Goal: Task Accomplishment & Management: Manage account settings

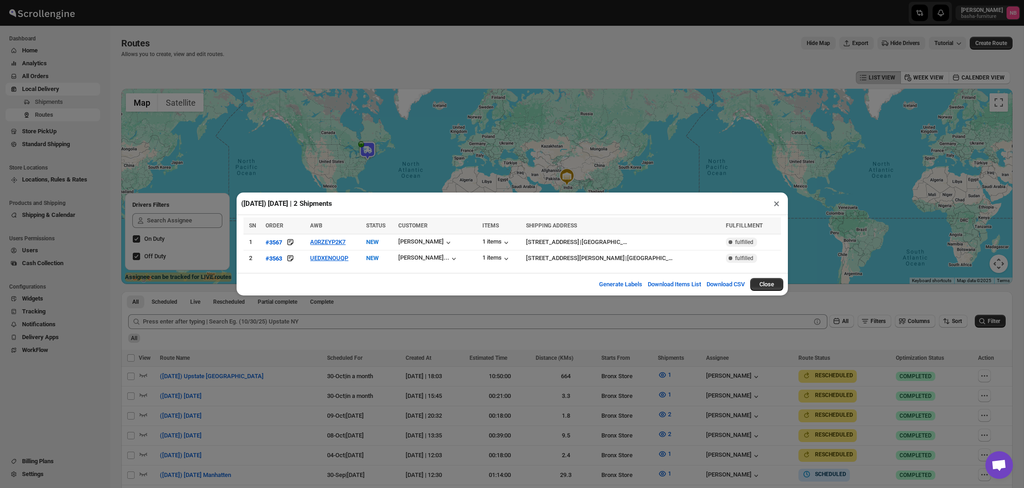
scroll to position [138, 0]
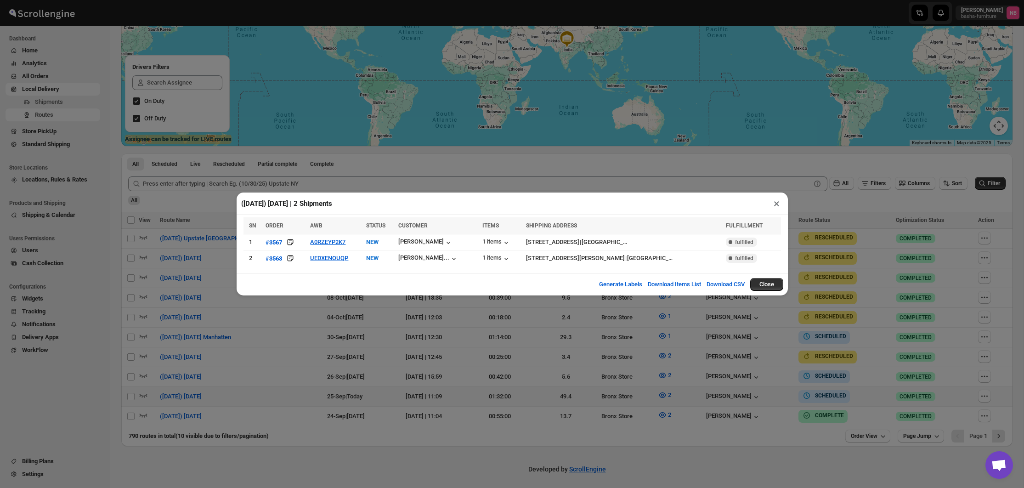
click at [609, 312] on div "([DATE]) [DATE] | 2 Shipments × SN ORDER AWB STATUS CUSTOMER ITEMS SHIPPING ADD…" at bounding box center [512, 244] width 1024 height 488
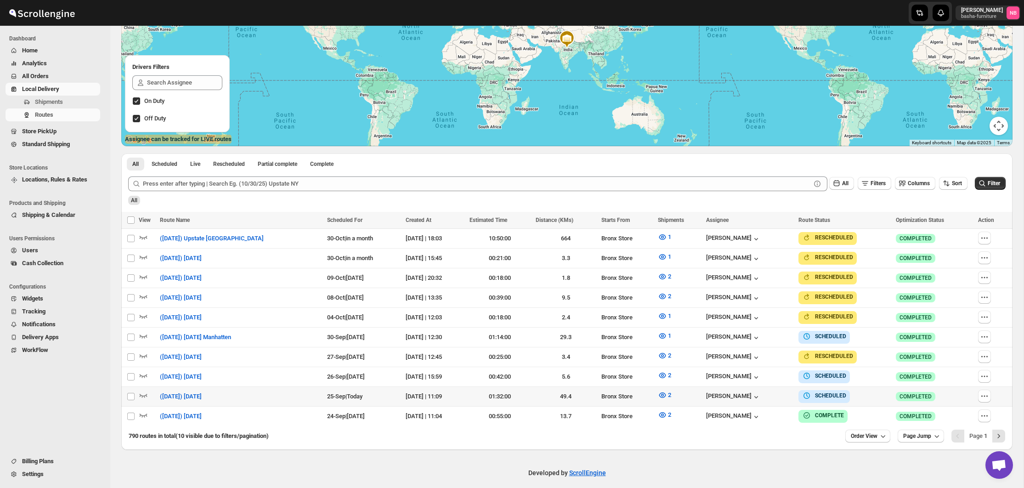
drag, startPoint x: 102, startPoint y: 9, endPoint x: 102, endPoint y: 4, distance: 5.5
click at [102, 8] on div at bounding box center [55, 12] width 110 height 23
click at [102, 1] on div "[PERSON_NAME] [PERSON_NAME]-furniture NB" at bounding box center [512, 13] width 1024 height 26
click at [660, 371] on icon "button" at bounding box center [662, 375] width 9 height 9
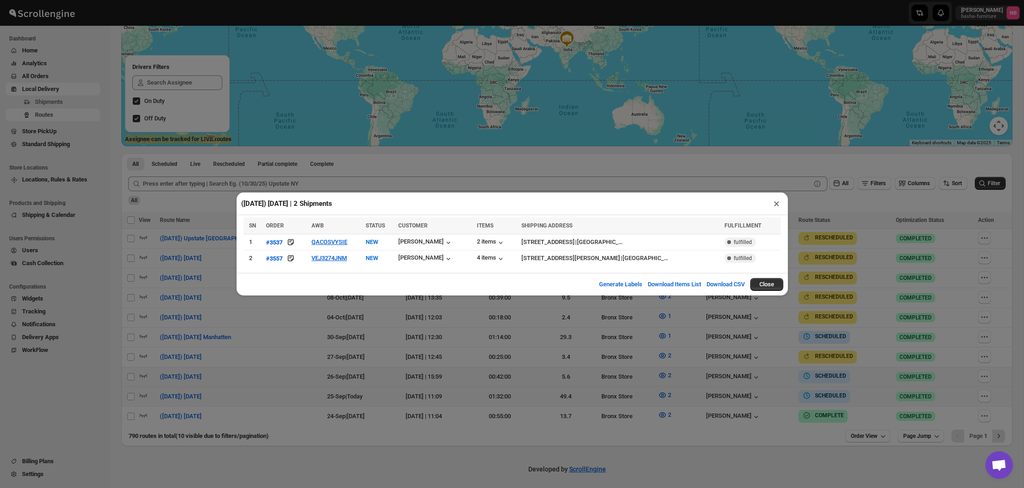
click at [590, 354] on div "([DATE]) [DATE] | 2 Shipments × SN ORDER AWB STATUS CUSTOMER ITEMS SHIPPING ADD…" at bounding box center [512, 244] width 1024 height 488
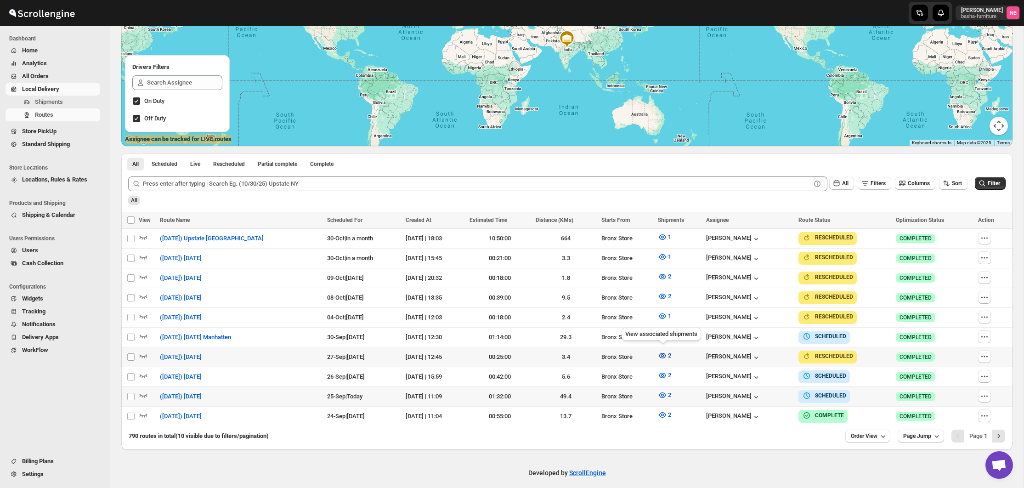
click at [666, 353] on button "2" at bounding box center [665, 355] width 24 height 15
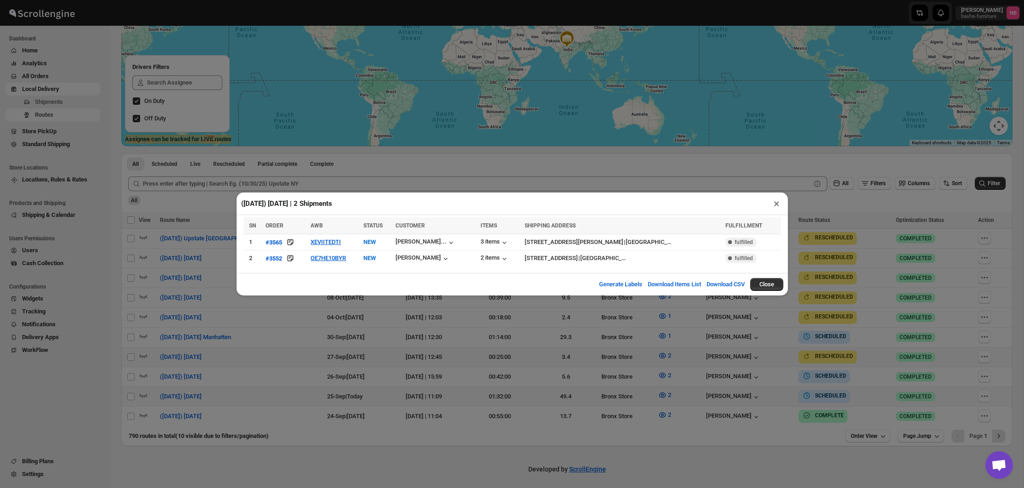
click at [712, 342] on div "([DATE]) [DATE] | 2 Shipments × SN ORDER AWB STATUS CUSTOMER ITEMS SHIPPING ADD…" at bounding box center [512, 244] width 1024 height 488
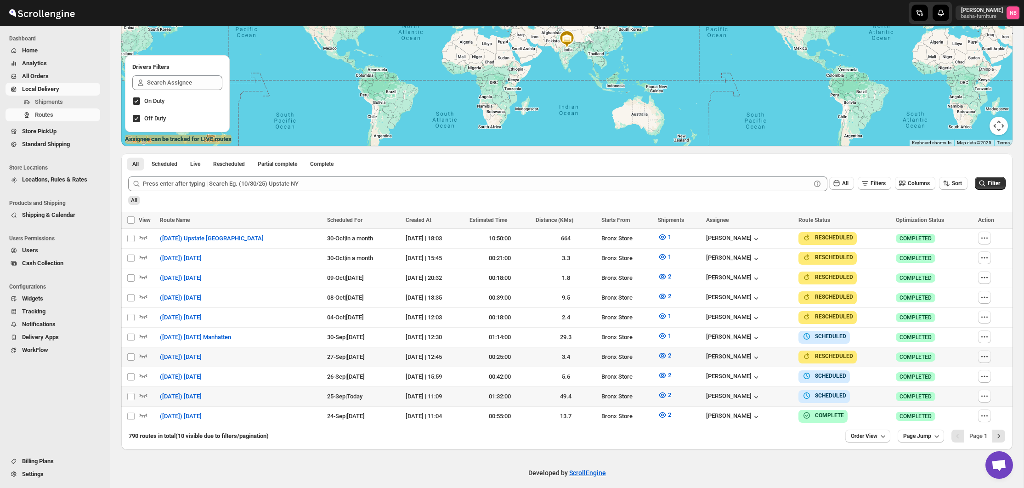
click at [985, 355] on icon "button" at bounding box center [984, 356] width 9 height 9
checkbox input "true"
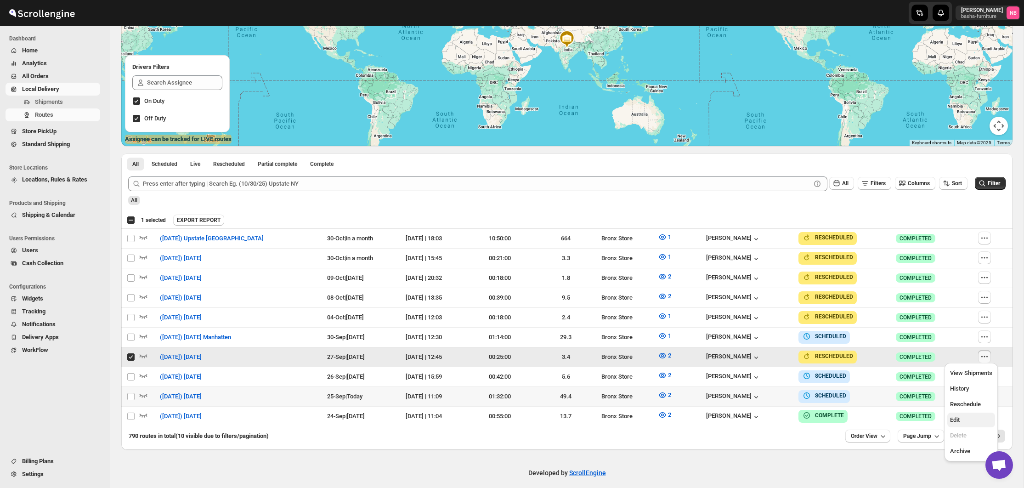
click at [966, 418] on span "Edit" at bounding box center [971, 419] width 42 height 9
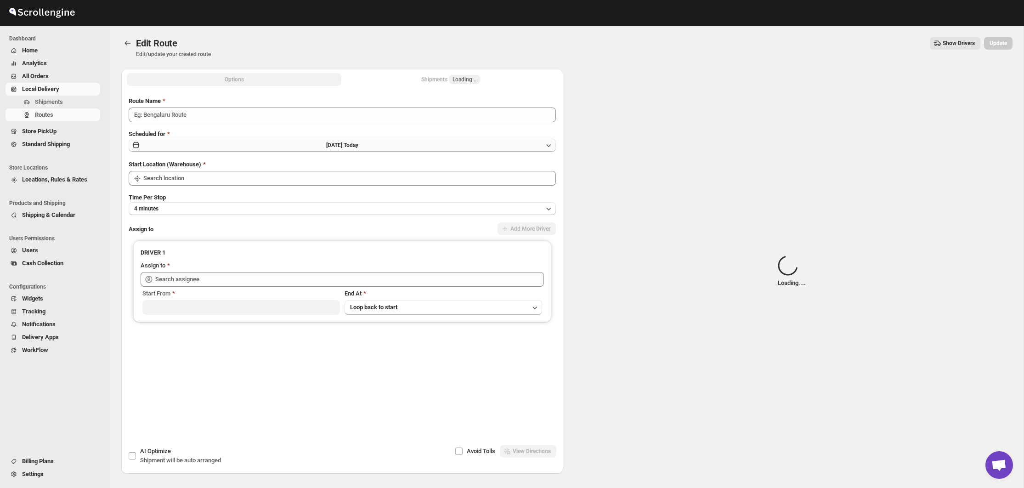
type input "([DATE]) [DATE]"
type input "Bronx Store"
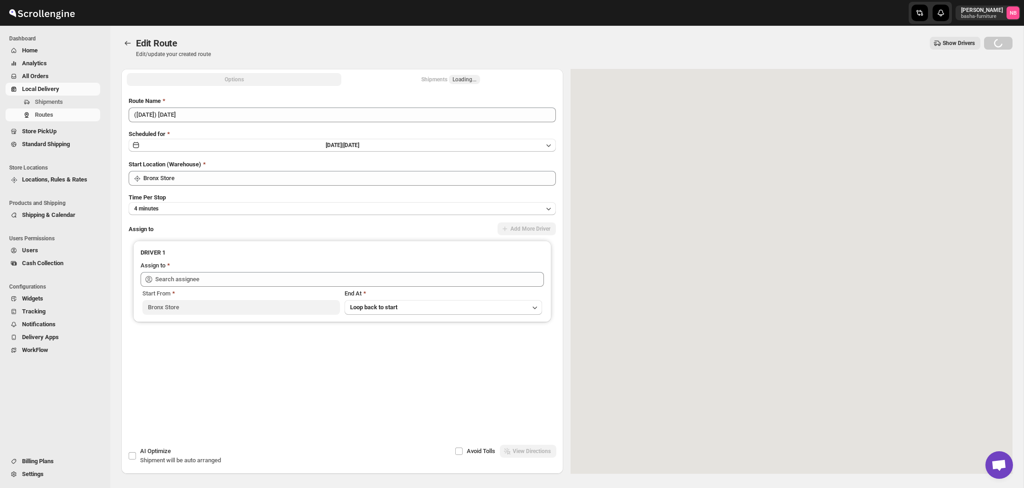
type input "[PERSON_NAME] ([EMAIL_ADDRESS][DOMAIN_NAME])"
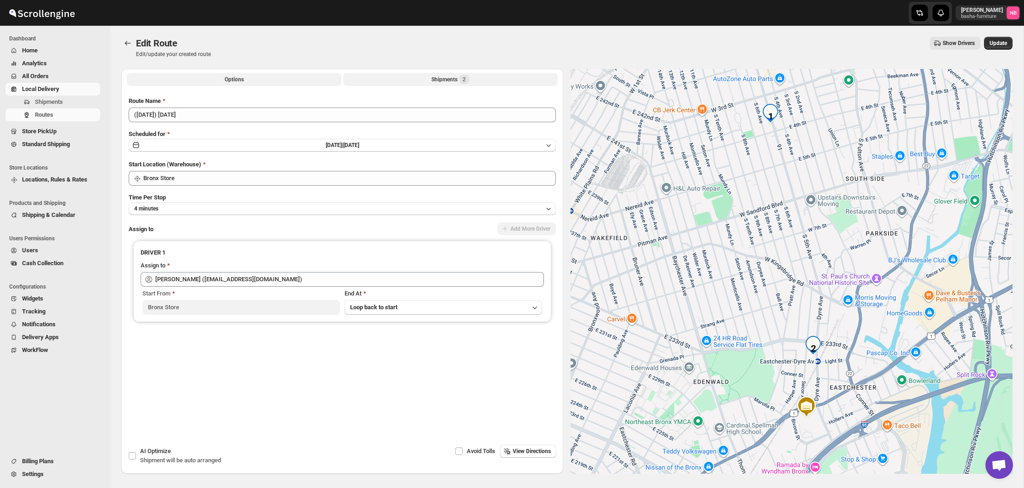
click at [432, 85] on button "Shipments 2" at bounding box center [450, 79] width 215 height 13
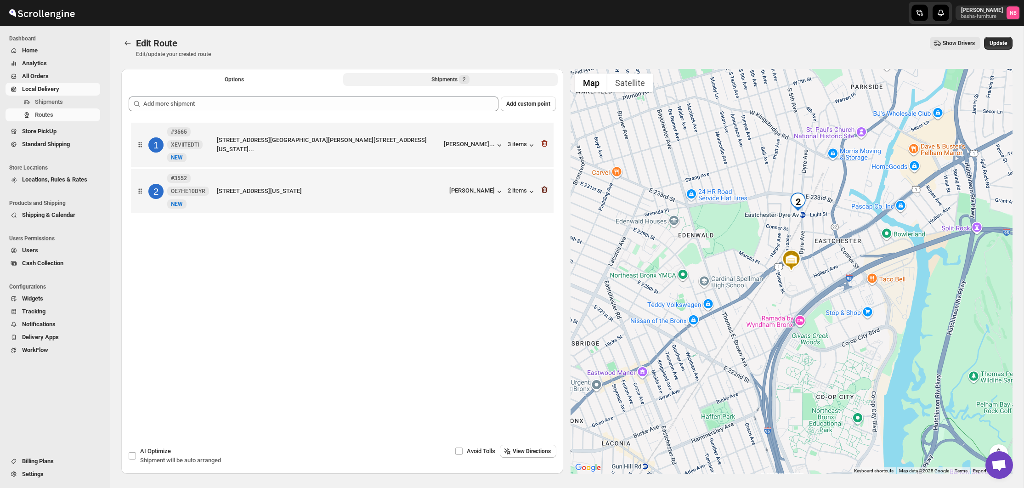
click at [546, 191] on icon "button" at bounding box center [544, 189] width 9 height 9
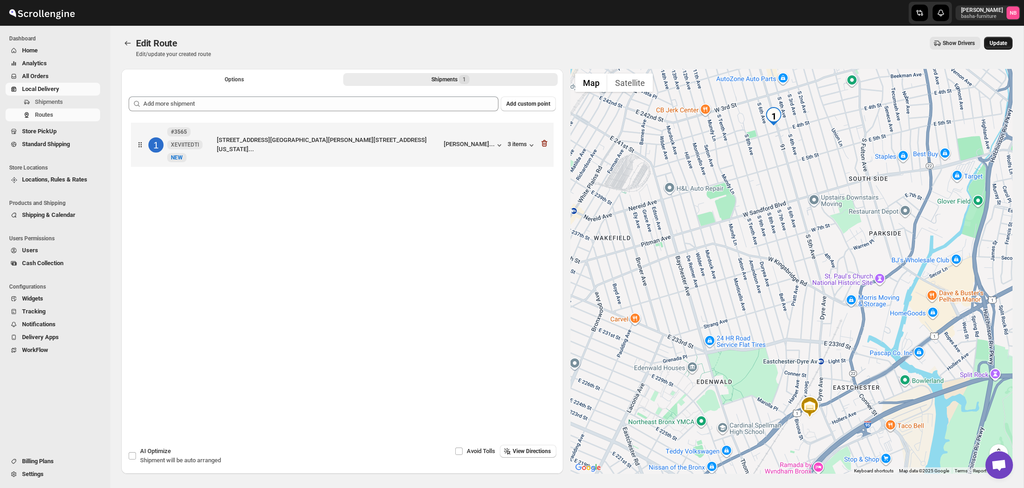
click at [1003, 39] on button "Update" at bounding box center [998, 43] width 28 height 13
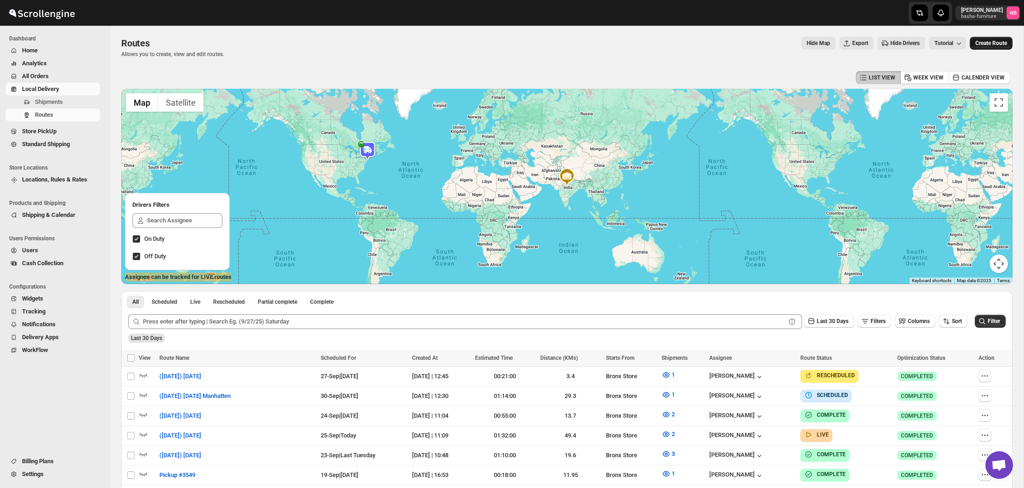
click at [997, 45] on span "Create Route" at bounding box center [992, 43] width 32 height 7
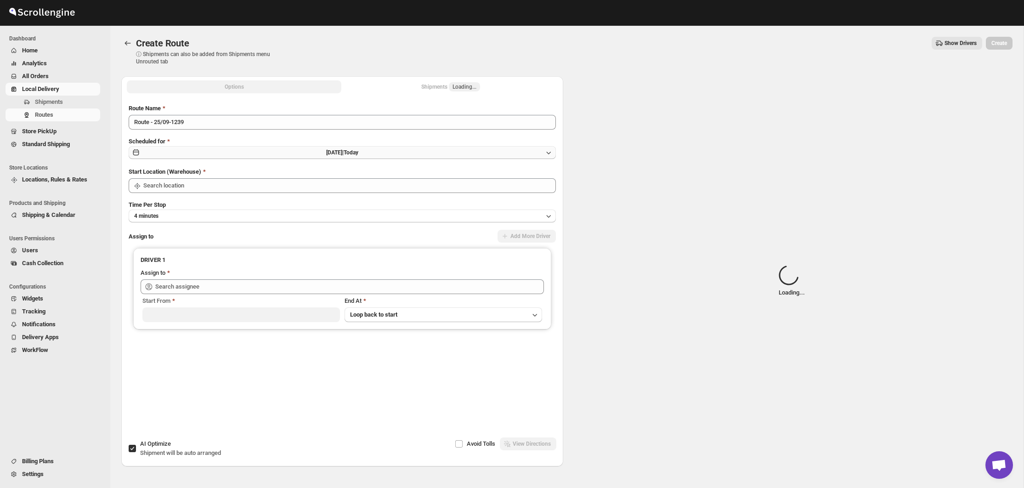
type input "Not Available"
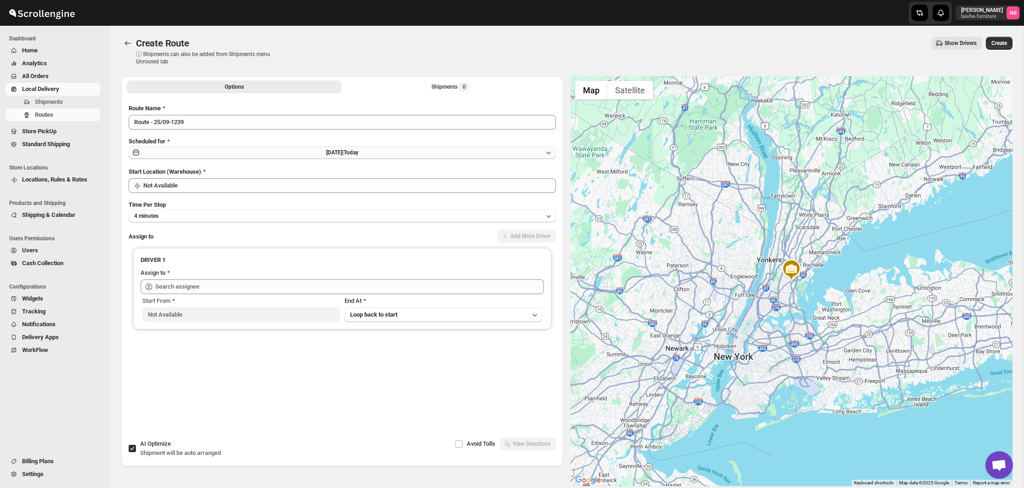
click at [344, 151] on span "[DATE] |" at bounding box center [334, 152] width 17 height 6
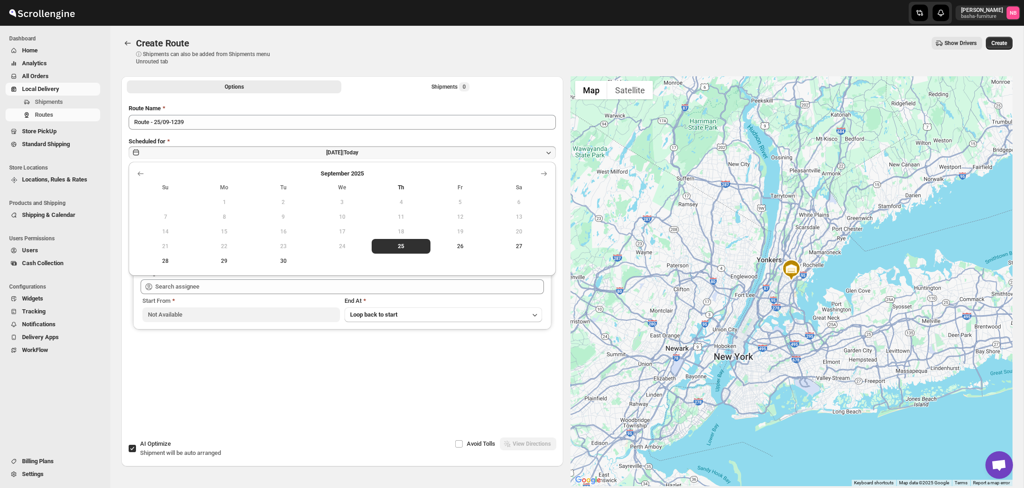
click at [536, 178] on caption "[DATE]" at bounding box center [342, 174] width 413 height 11
click at [540, 172] on icon "Show next month, October 2025" at bounding box center [544, 173] width 9 height 9
click at [332, 204] on span "1" at bounding box center [342, 202] width 51 height 7
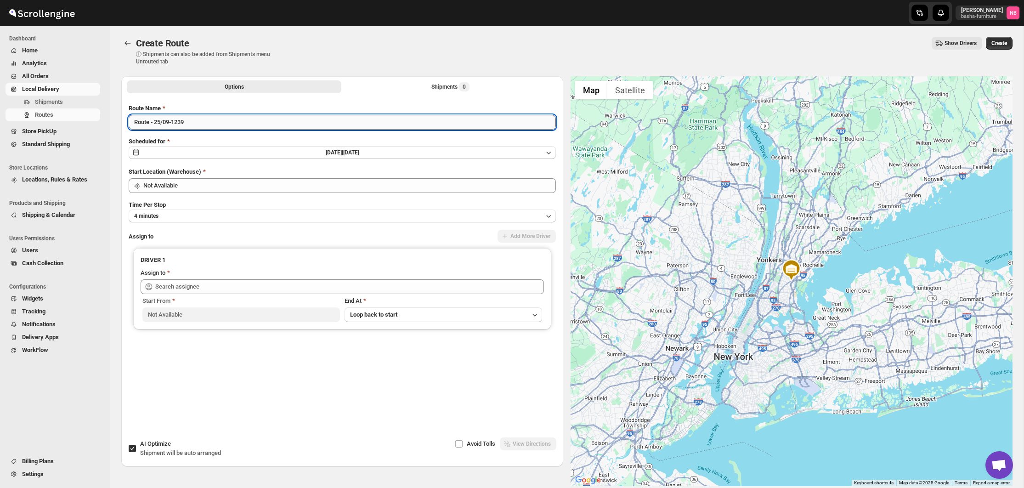
click at [232, 121] on input "Route - 25/09-1239" at bounding box center [342, 122] width 427 height 15
type input "([DATE]) [DATE]"
drag, startPoint x: 194, startPoint y: 194, endPoint x: 198, endPoint y: 189, distance: 6.3
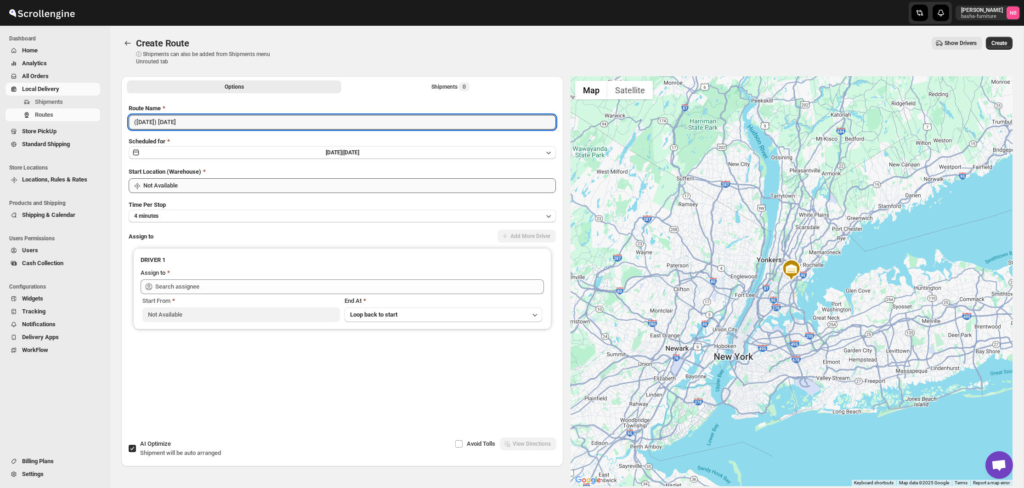
click at [194, 194] on div "Route Name ([DATE]) [DATE] Scheduled for [DATE] | [DATE] Start Location (Wareho…" at bounding box center [342, 254] width 427 height 301
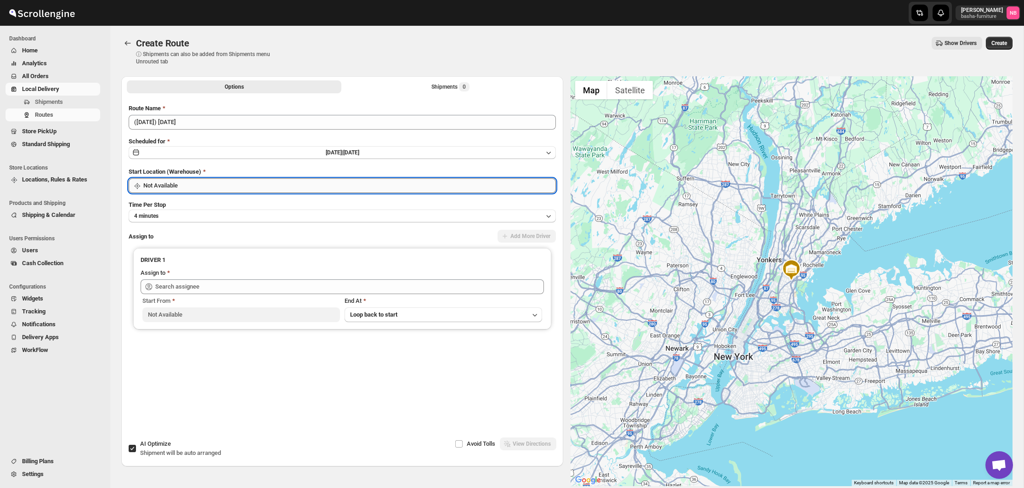
click at [199, 187] on input "Not Available" at bounding box center [349, 185] width 413 height 15
click at [185, 217] on div "Bronx Store | [GEOGRAPHIC_DATA]" at bounding box center [342, 222] width 420 height 15
type input "Bronx Store"
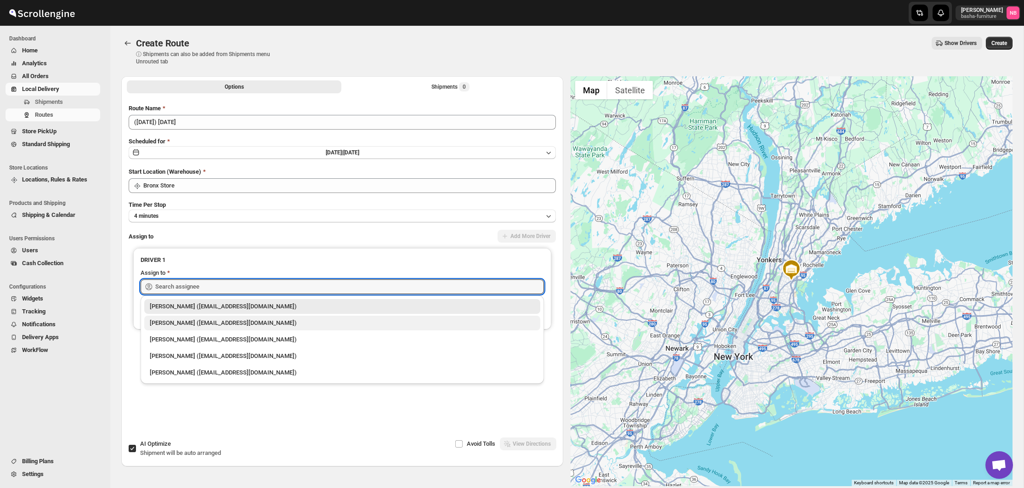
drag, startPoint x: 224, startPoint y: 288, endPoint x: 220, endPoint y: 319, distance: 31.6
click at [224, 288] on input "text" at bounding box center [349, 286] width 389 height 15
click at [219, 322] on div "[PERSON_NAME] ([EMAIL_ADDRESS][DOMAIN_NAME])" at bounding box center [342, 323] width 385 height 9
type input "[PERSON_NAME] ([EMAIL_ADDRESS][DOMAIN_NAME])"
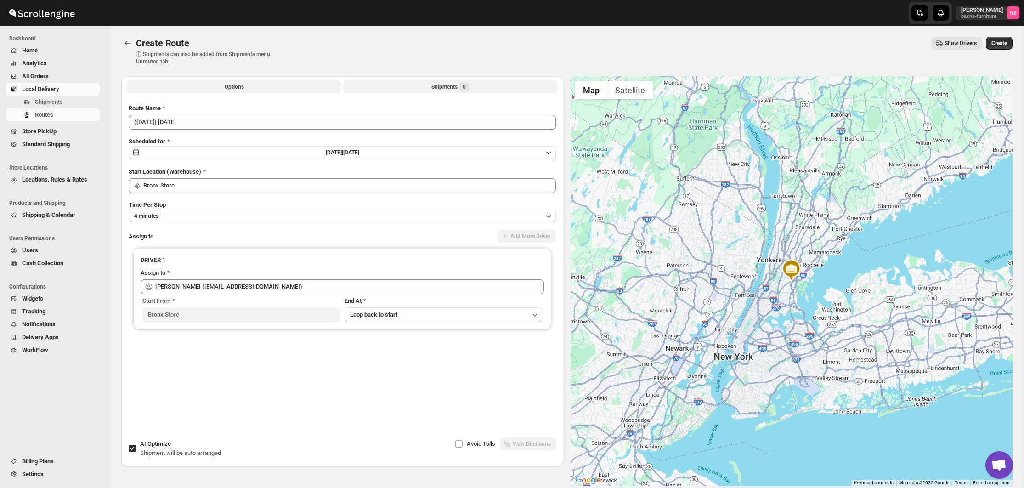
click at [449, 85] on div "Shipments 0" at bounding box center [451, 86] width 38 height 9
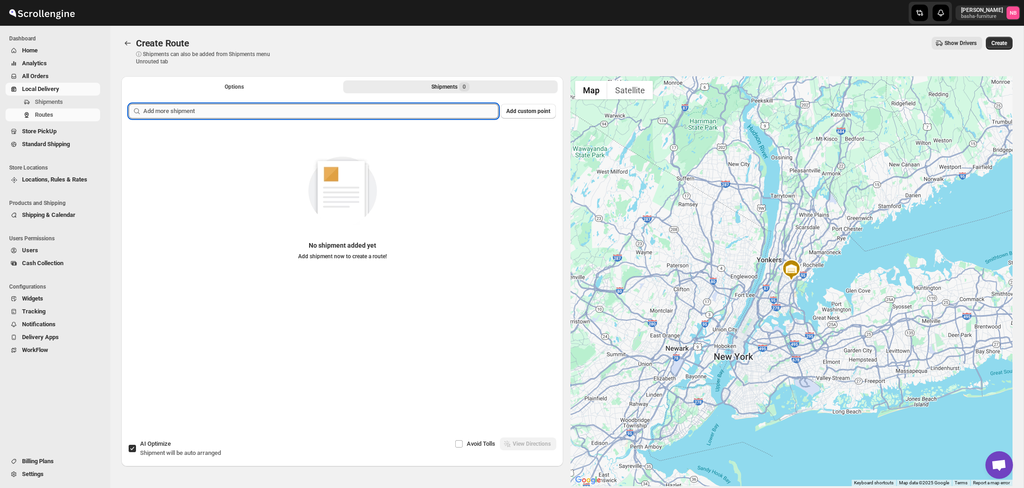
click at [417, 117] on input "text" at bounding box center [320, 111] width 355 height 15
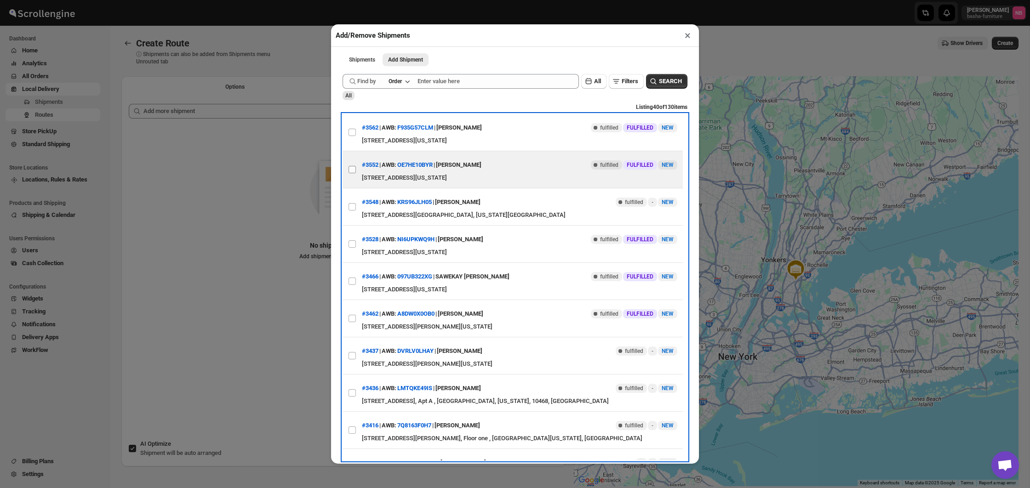
click at [353, 165] on label "View details for 68cc804139c4c993ff1a1252" at bounding box center [351, 169] width 19 height 37
click at [353, 166] on input "View details for 68cc804139c4c993ff1a1252" at bounding box center [351, 169] width 7 height 7
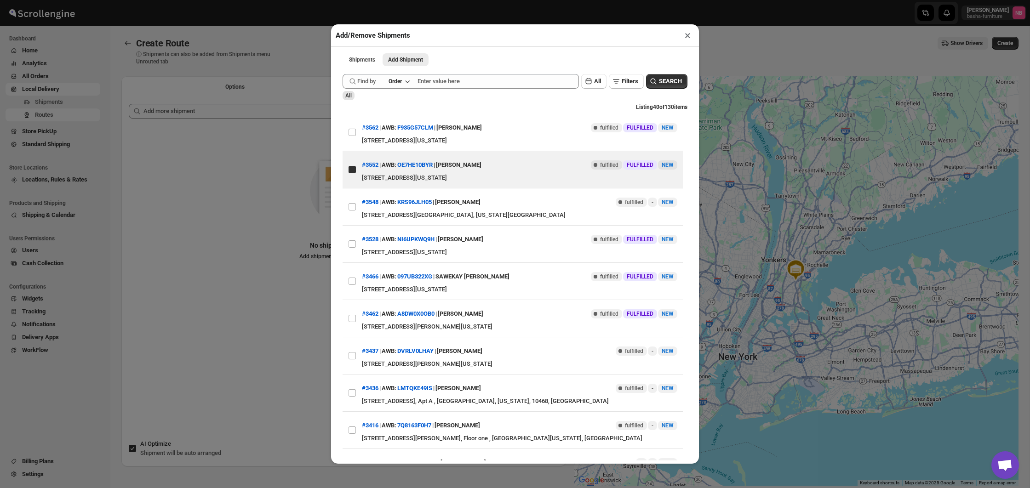
checkbox input "true"
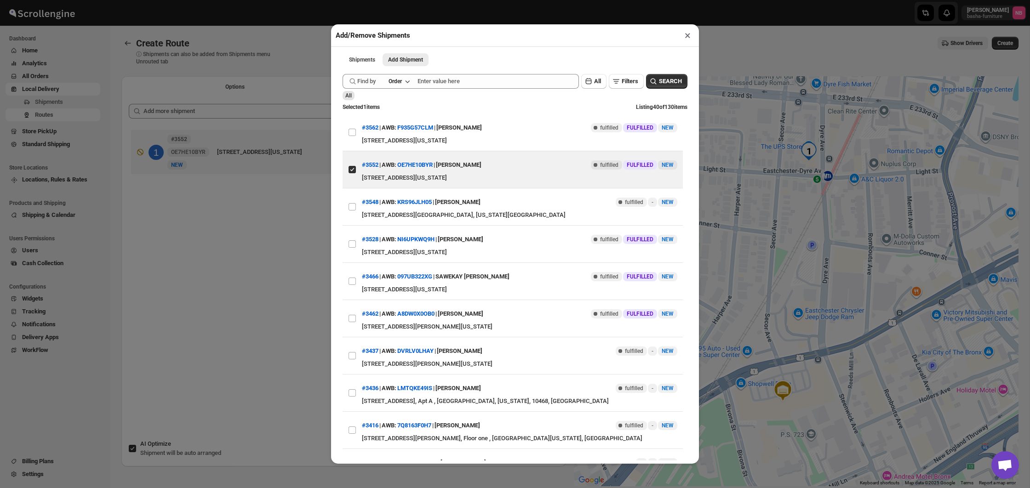
click at [240, 253] on div "Add/Remove Shipments × Shipments Add Shipment More views Shipments Add Shipment…" at bounding box center [515, 244] width 1030 height 488
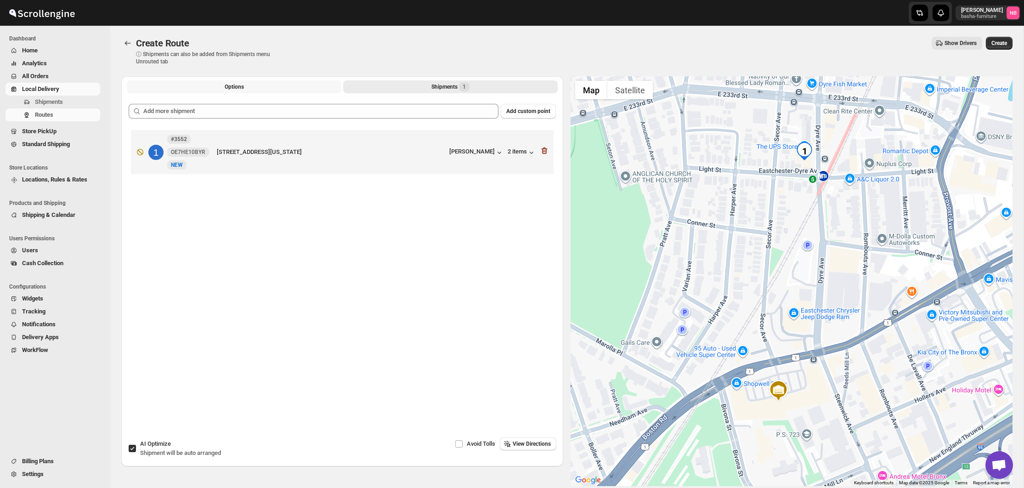
drag, startPoint x: 266, startPoint y: 85, endPoint x: 629, endPoint y: 65, distance: 364.1
click at [266, 85] on button "Options" at bounding box center [234, 86] width 215 height 13
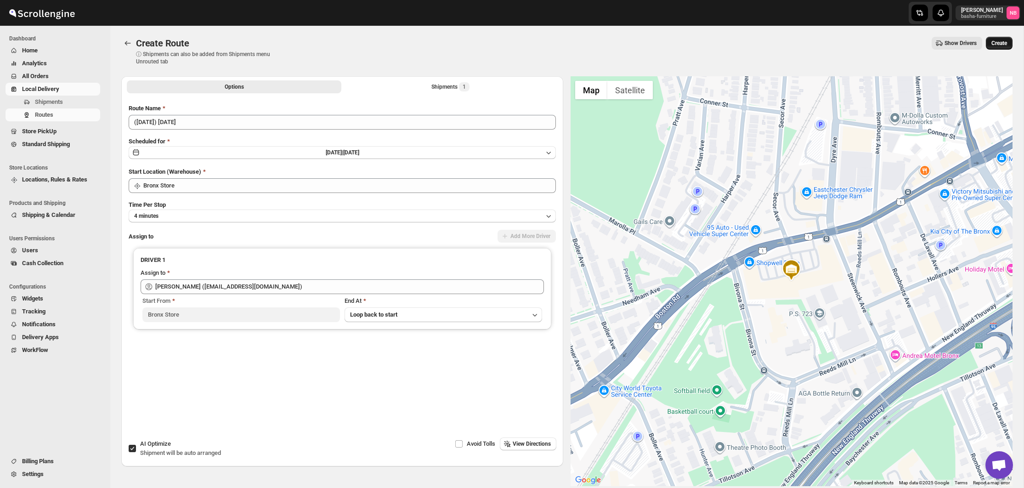
click at [1002, 45] on span "Create" at bounding box center [1000, 43] width 16 height 7
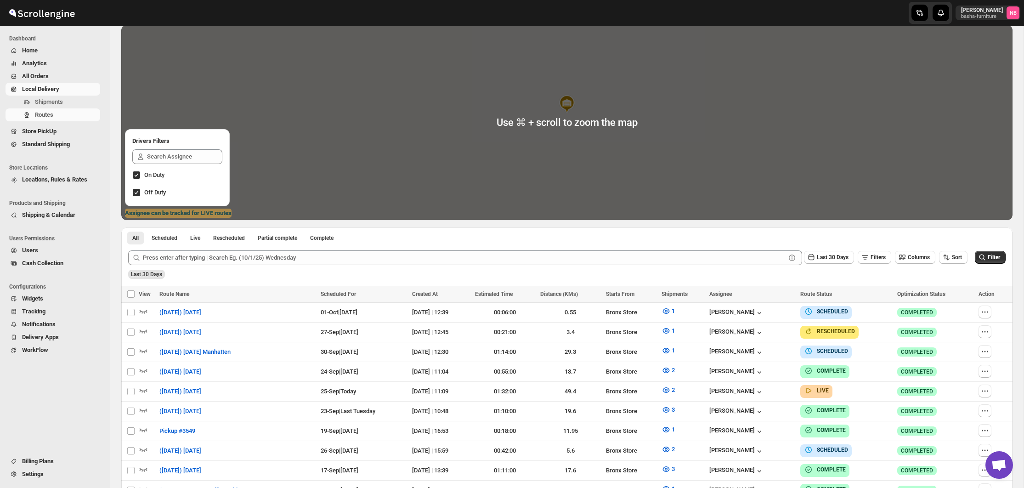
scroll to position [249, 0]
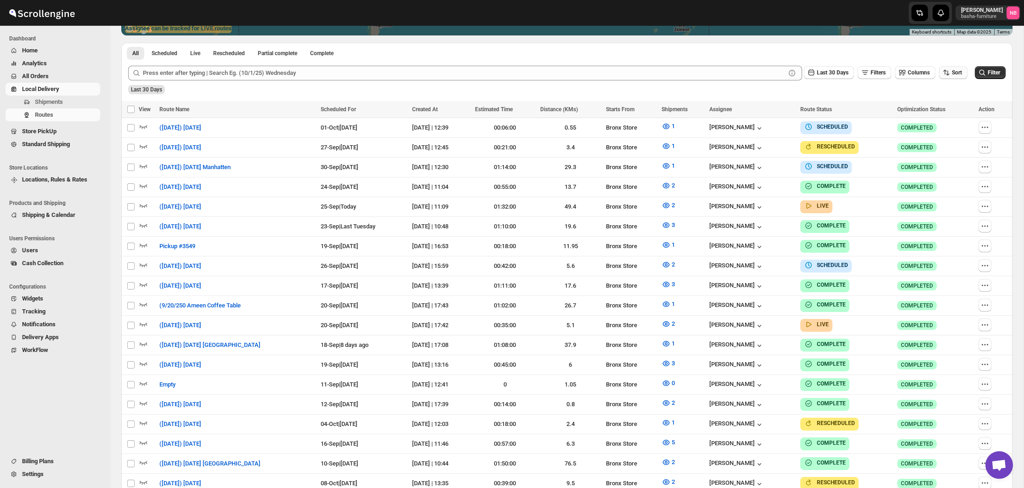
click at [952, 78] on button "Sort" at bounding box center [953, 72] width 28 height 13
drag, startPoint x: 947, startPoint y: 107, endPoint x: 948, endPoint y: 119, distance: 12.4
click at [947, 107] on div "Created Date" at bounding box center [942, 105] width 34 height 9
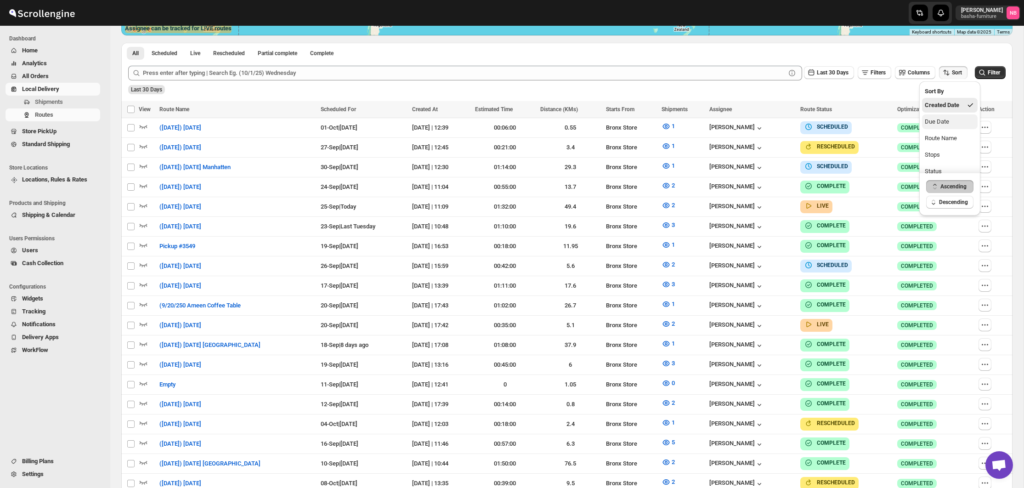
click at [948, 119] on div "Due Date" at bounding box center [937, 121] width 24 height 9
click at [808, 66] on div "Last 30 Days Filters Columns Sort" at bounding box center [884, 71] width 167 height 17
click at [817, 75] on span "Last 30 Days" at bounding box center [833, 72] width 32 height 6
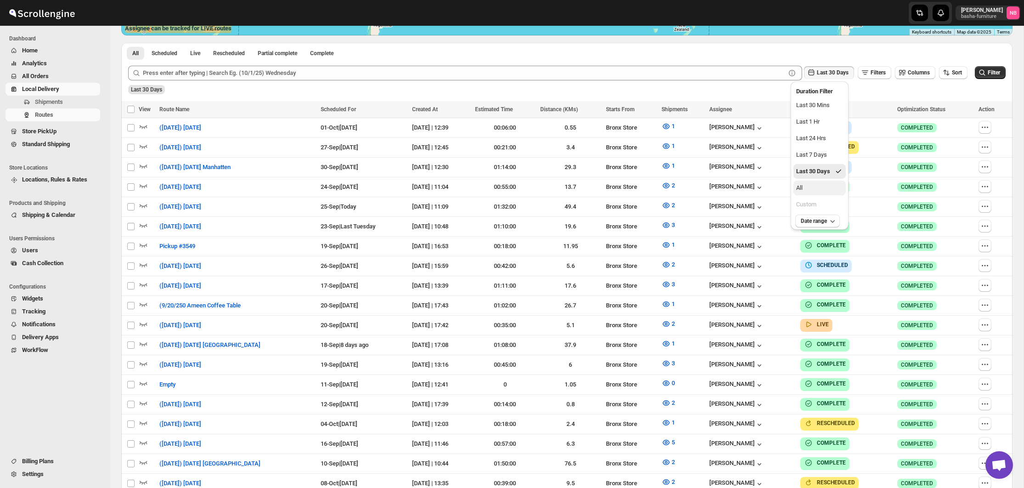
click at [816, 192] on button "All" at bounding box center [820, 188] width 52 height 15
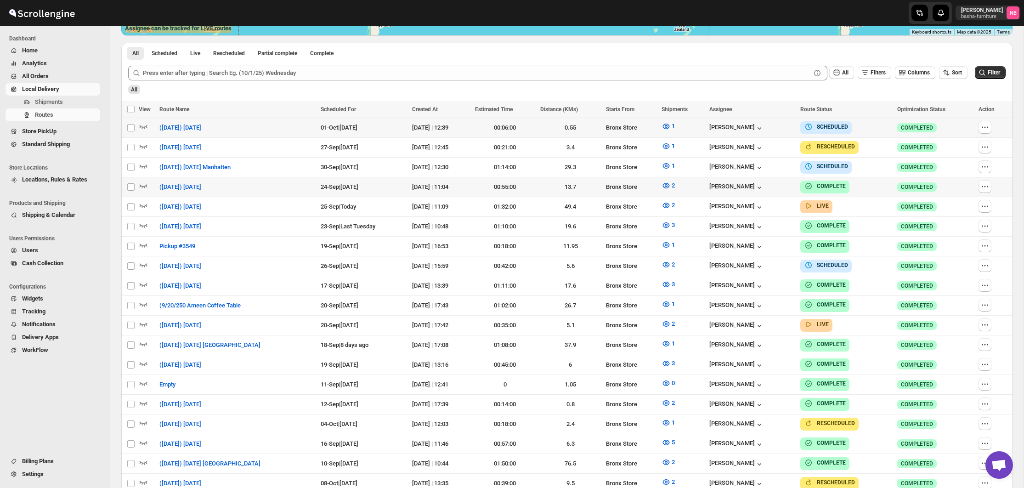
click at [983, 80] on div "All" at bounding box center [566, 87] width 880 height 16
click at [985, 76] on icon "submit" at bounding box center [982, 72] width 9 height 9
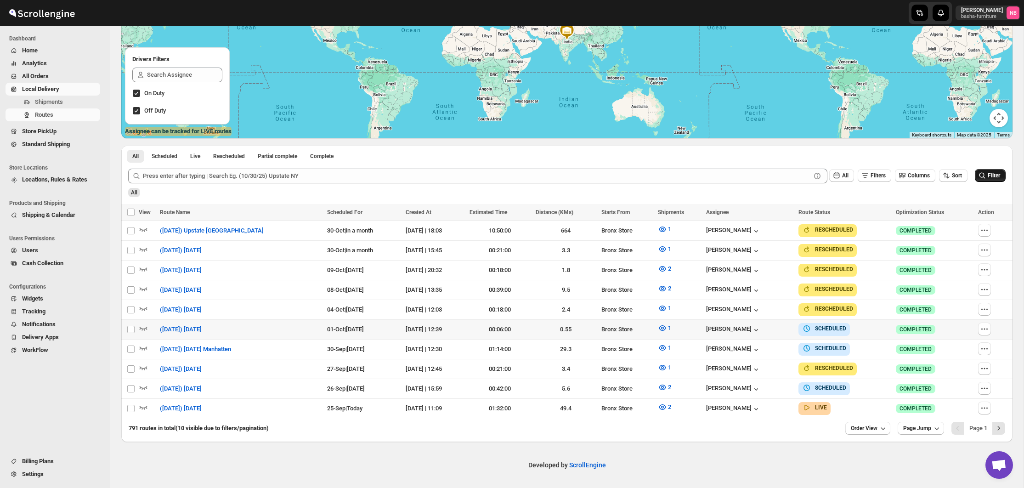
scroll to position [142, 0]
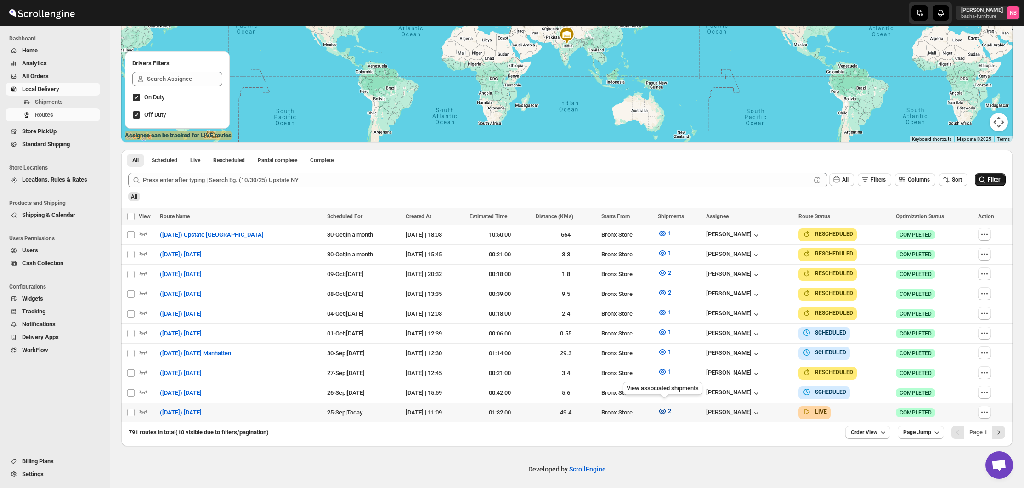
click at [660, 409] on icon "button" at bounding box center [662, 411] width 9 height 9
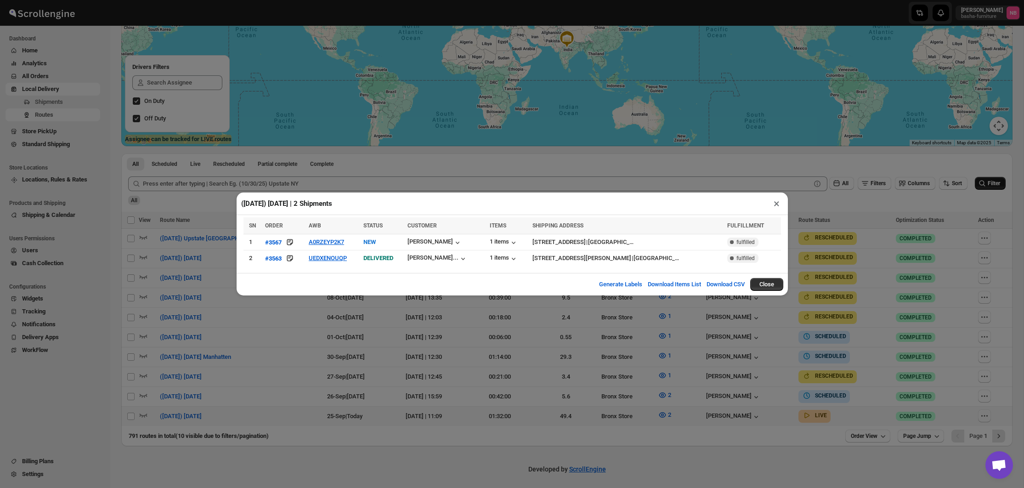
drag, startPoint x: 970, startPoint y: 411, endPoint x: 979, endPoint y: 412, distance: 8.3
click at [970, 411] on div "([DATE]) [DATE] | 2 Shipments × SN ORDER AWB STATUS CUSTOMER ITEMS SHIPPING ADD…" at bounding box center [512, 244] width 1024 height 488
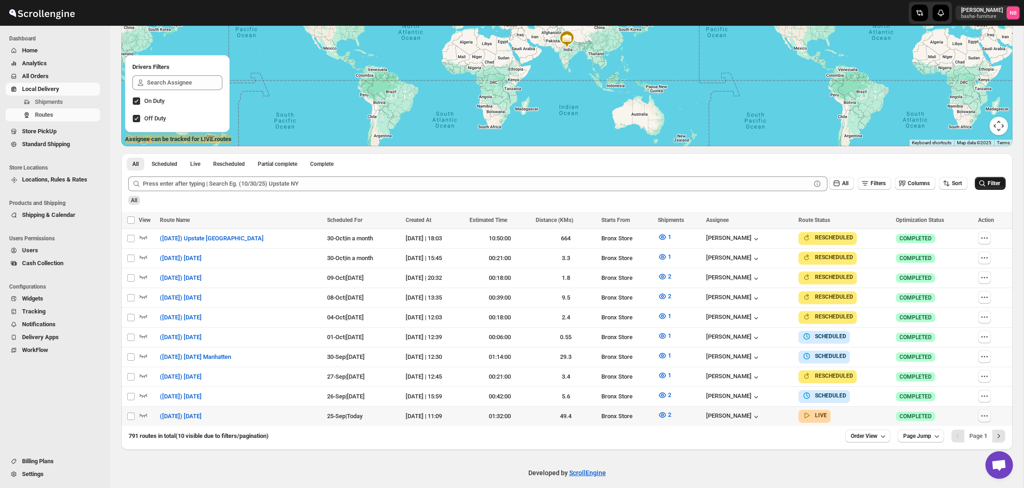
click at [983, 413] on icon "button" at bounding box center [984, 415] width 9 height 9
checkbox input "true"
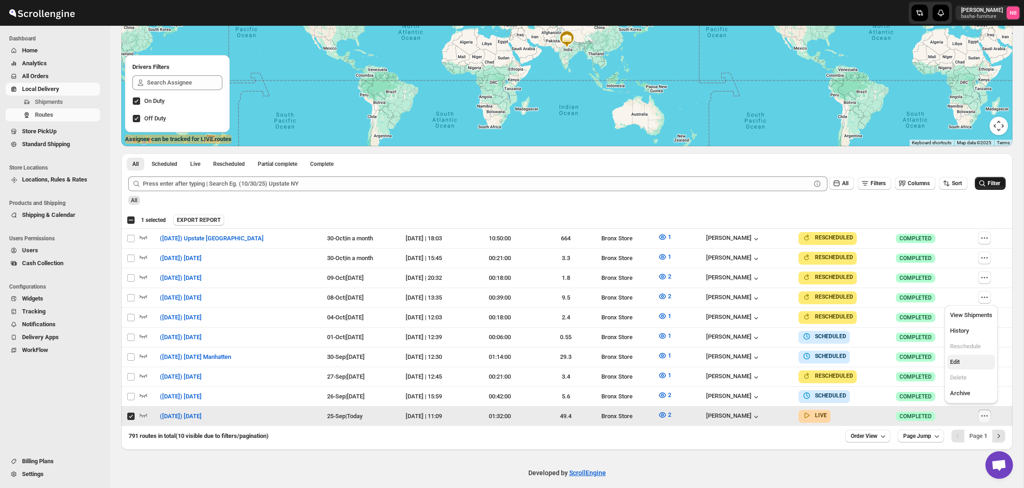
click at [984, 358] on span "Edit" at bounding box center [971, 362] width 42 height 9
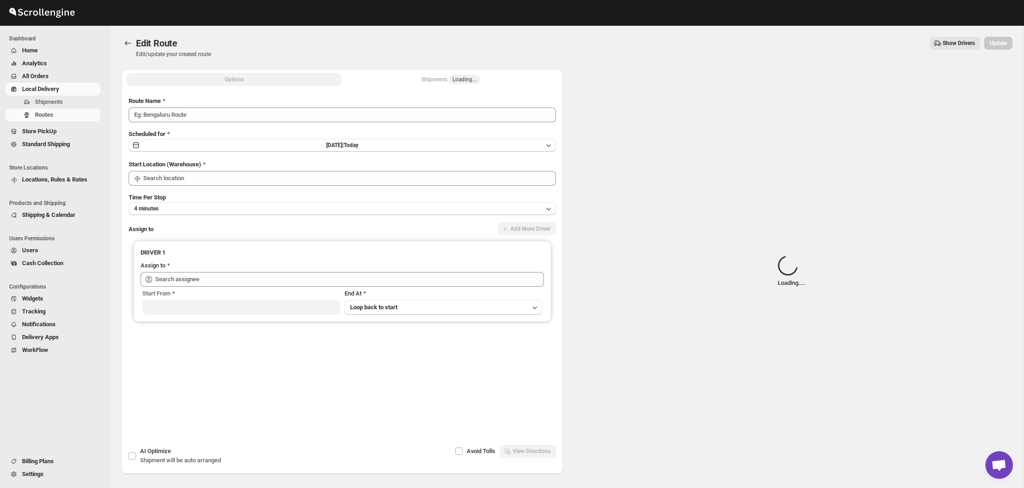
type input "([DATE]) [DATE]"
type input "Bronx Store"
type input "[PERSON_NAME] ([EMAIL_ADDRESS][DOMAIN_NAME])"
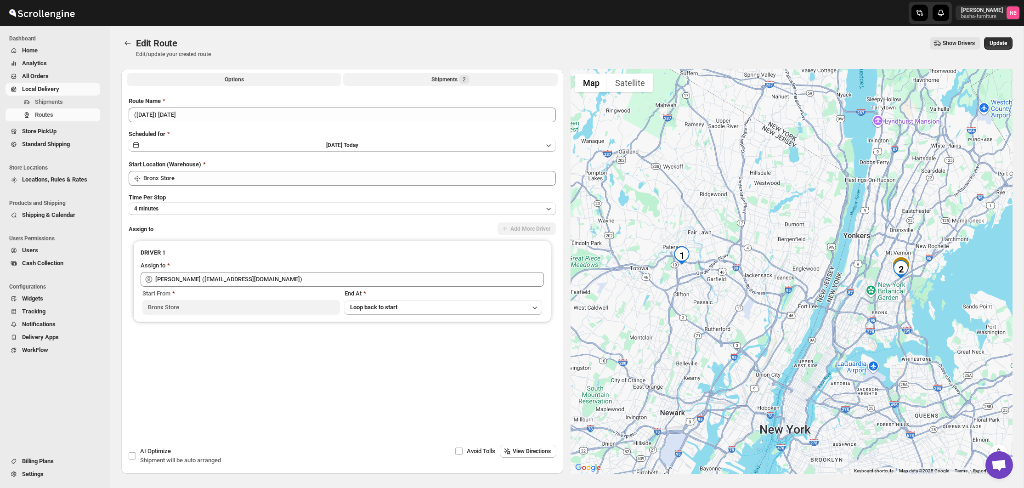
click at [398, 81] on button "Shipments 2" at bounding box center [450, 79] width 215 height 13
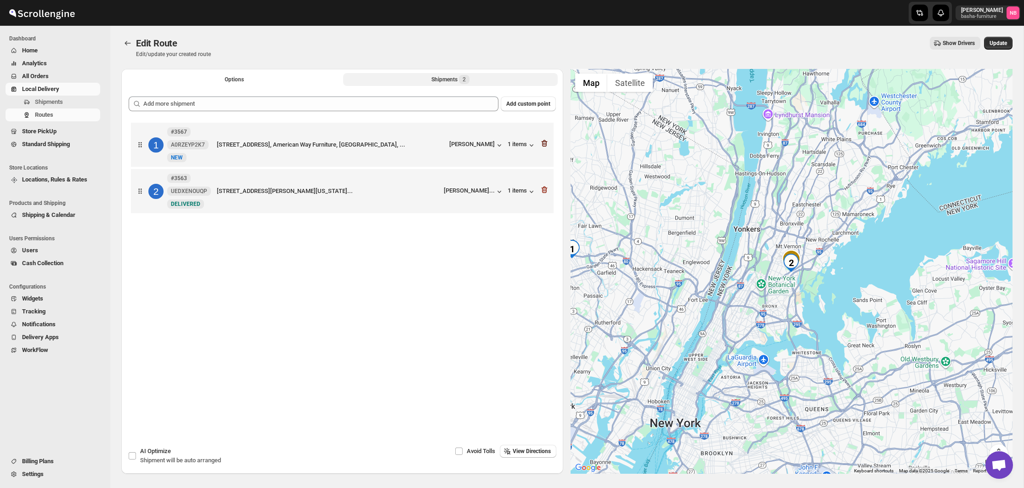
click at [546, 142] on icon "button" at bounding box center [545, 143] width 6 height 7
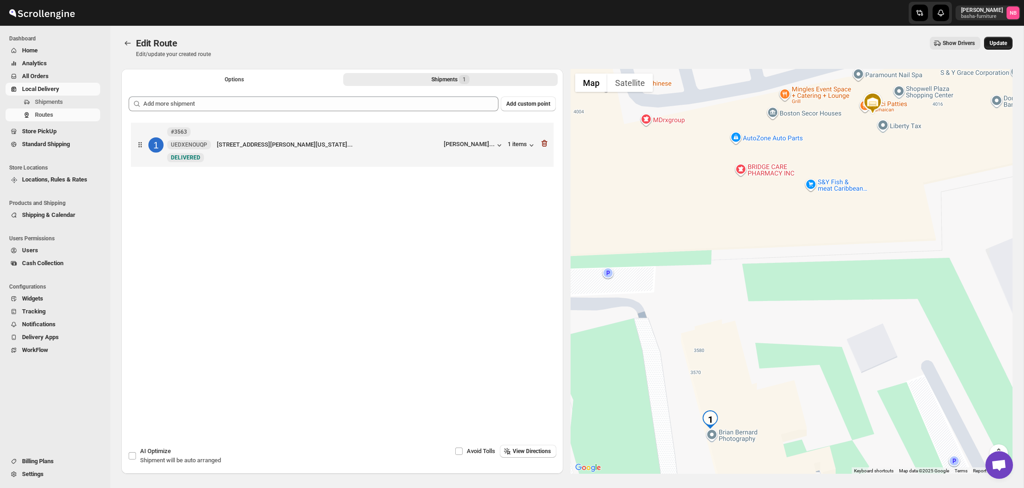
click at [991, 41] on span "Update" at bounding box center [998, 43] width 17 height 7
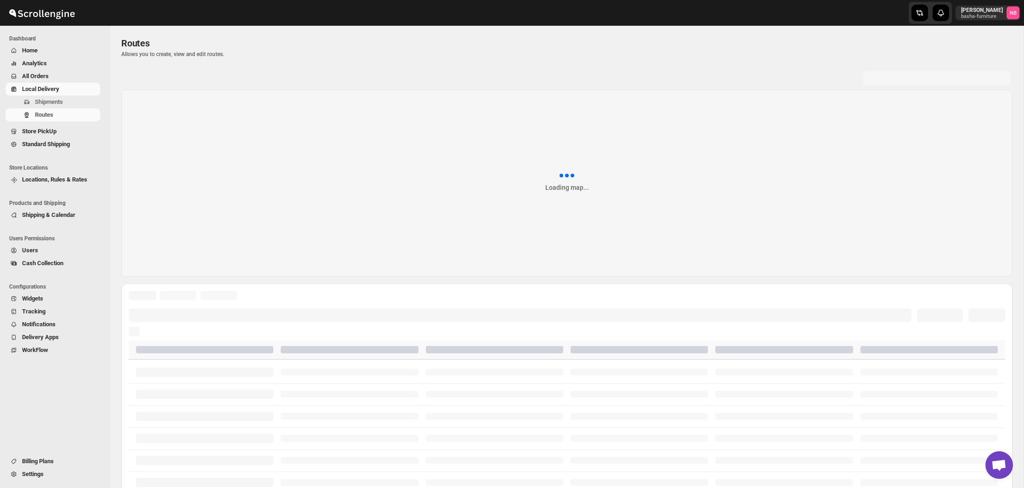
click at [414, 1] on div at bounding box center [512, 13] width 221 height 26
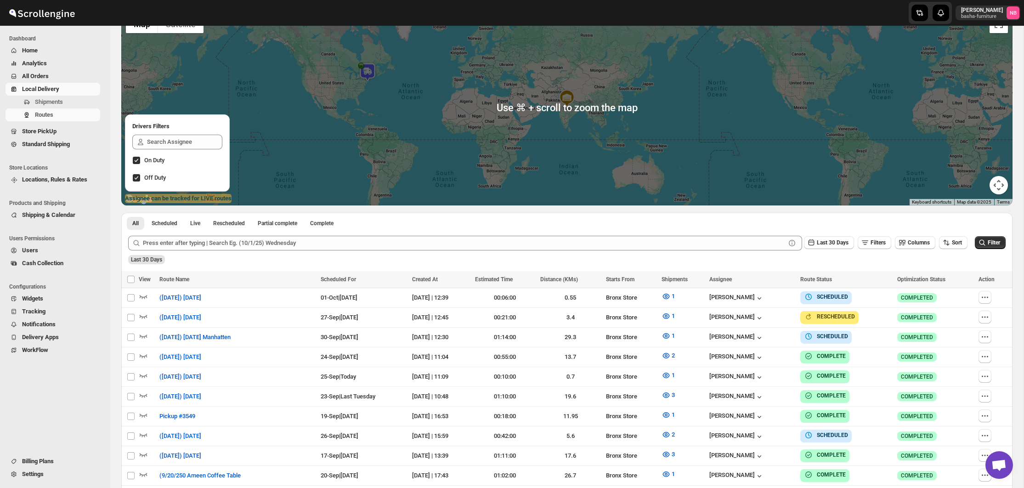
scroll to position [99, 0]
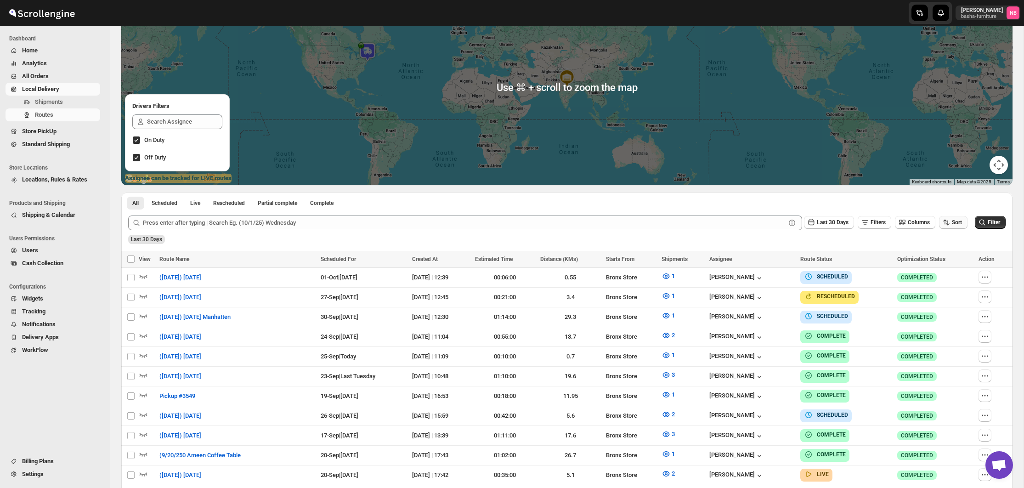
click at [958, 224] on span "Sort" at bounding box center [957, 222] width 10 height 6
drag, startPoint x: 949, startPoint y: 281, endPoint x: 949, endPoint y: 271, distance: 10.1
click at [949, 281] on button "Route Name" at bounding box center [950, 288] width 56 height 15
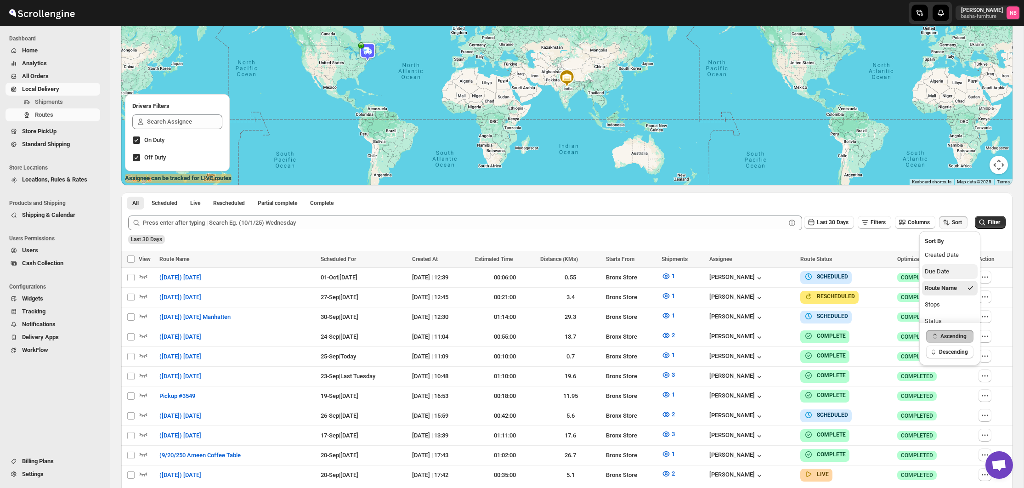
click at [949, 271] on div "Due Date" at bounding box center [937, 271] width 24 height 9
drag, startPoint x: 834, startPoint y: 220, endPoint x: 833, endPoint y: 225, distance: 4.7
click at [834, 220] on span "Last 30 Days" at bounding box center [833, 222] width 32 height 6
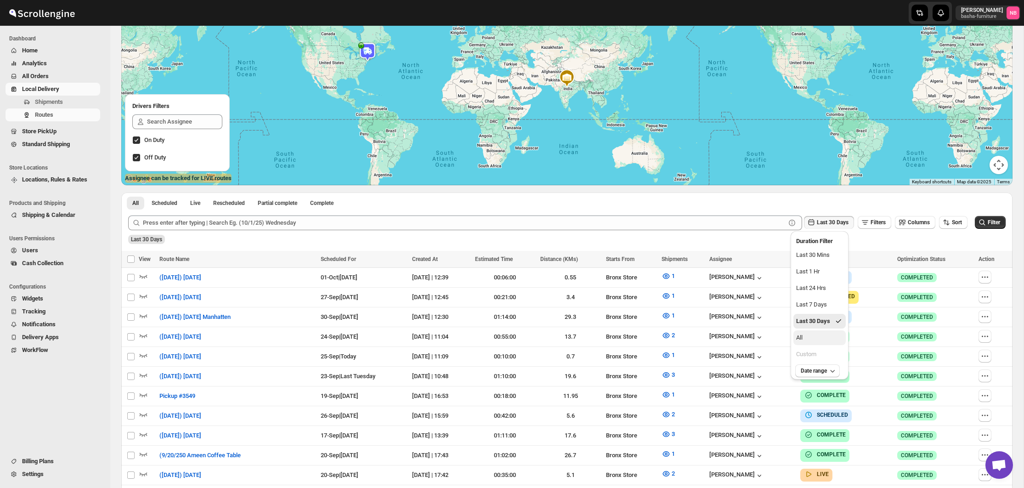
click at [823, 340] on button "All" at bounding box center [820, 337] width 52 height 15
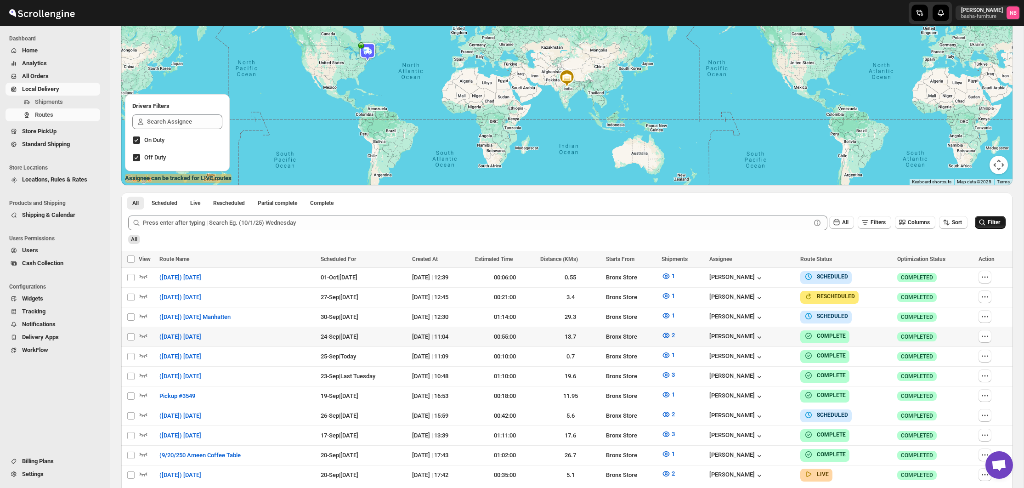
click at [982, 223] on icon "submit" at bounding box center [982, 222] width 9 height 9
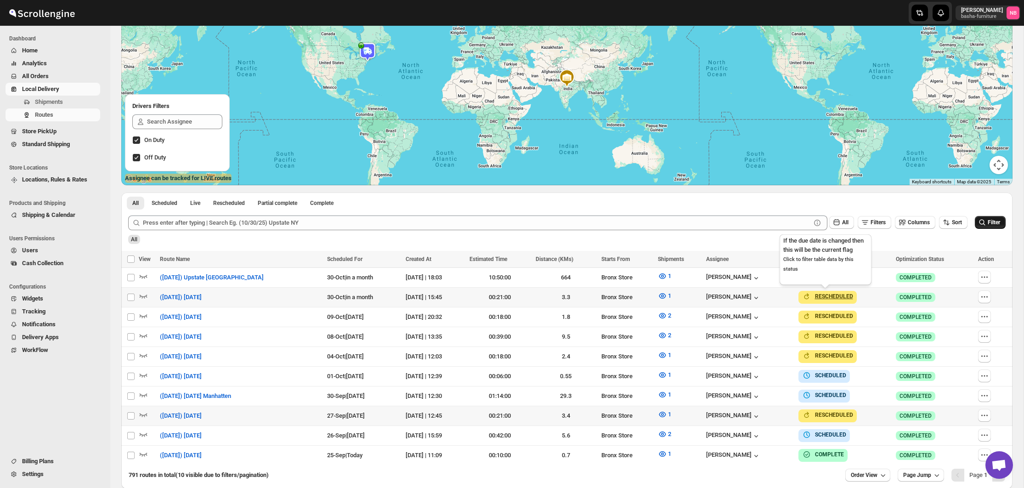
scroll to position [142, 0]
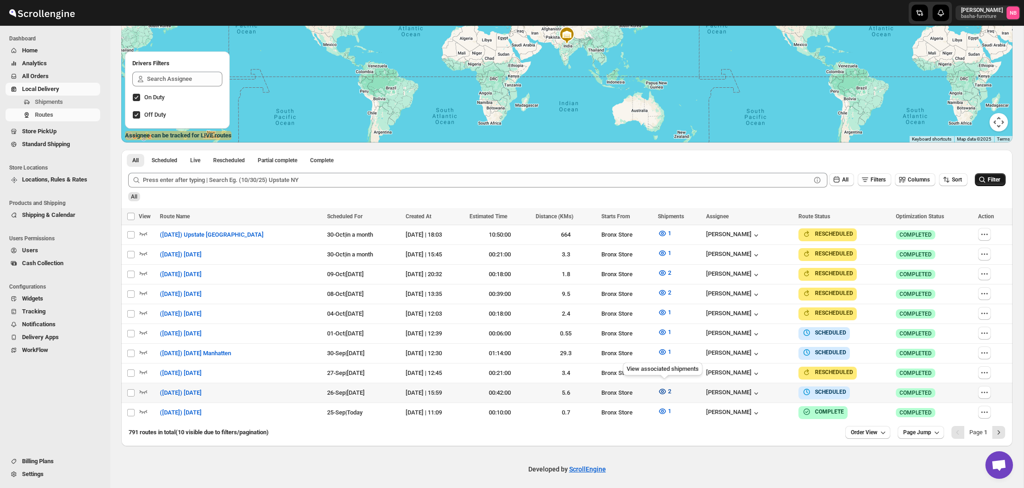
click at [663, 390] on icon "button" at bounding box center [662, 391] width 3 height 3
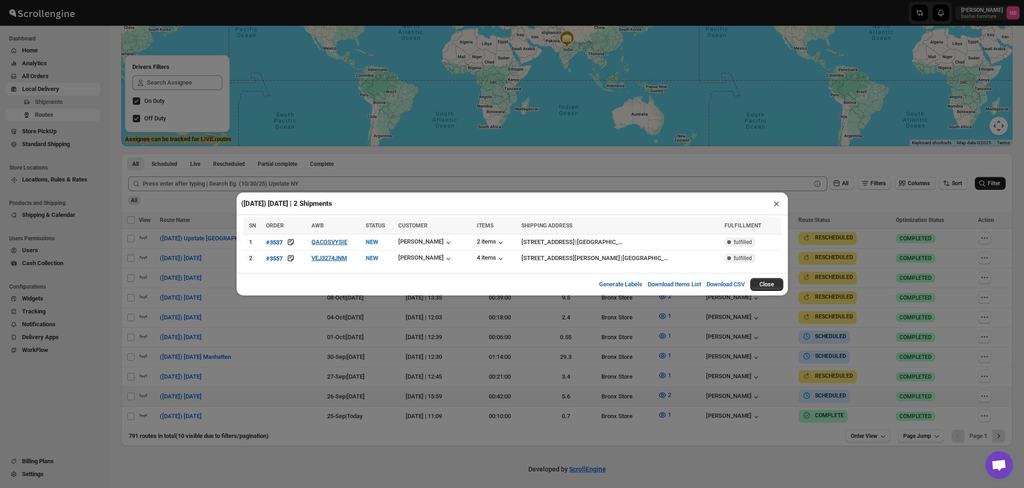
click at [288, 340] on div "([DATE]) [DATE] | 2 Shipments × SN ORDER AWB STATUS CUSTOMER ITEMS SHIPPING ADD…" at bounding box center [512, 244] width 1024 height 488
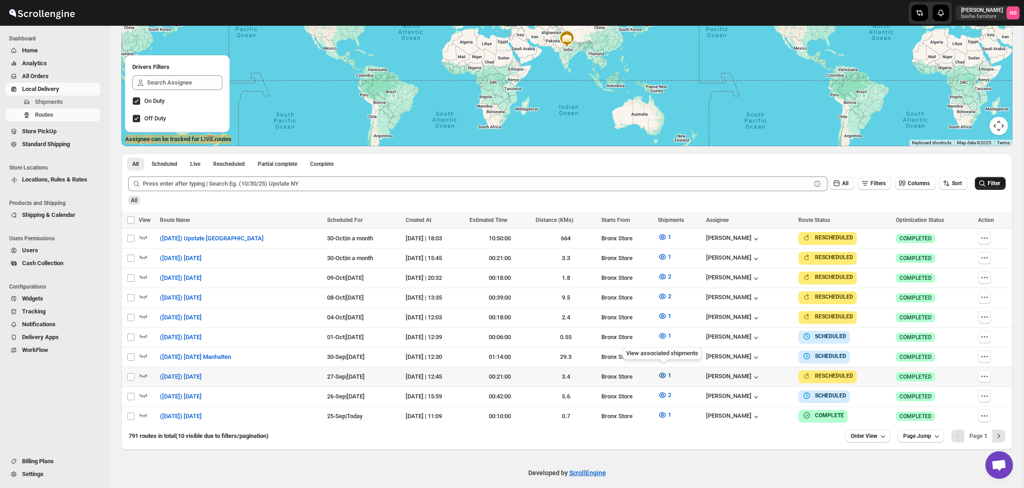
click at [660, 374] on icon "button" at bounding box center [662, 376] width 7 height 6
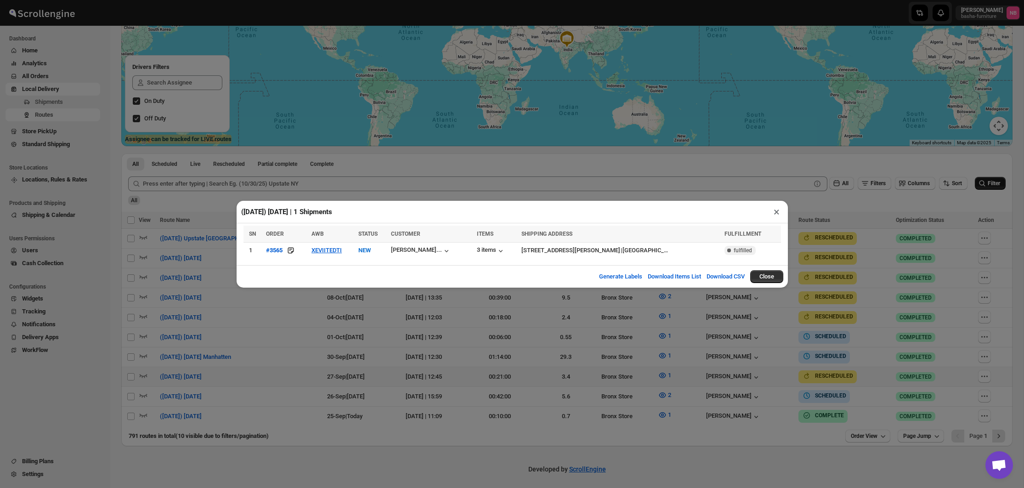
click at [348, 388] on div "([DATE]) [DATE] | 1 Shipments × SN ORDER AWB STATUS CUSTOMER ITEMS SHIPPING ADD…" at bounding box center [512, 244] width 1024 height 488
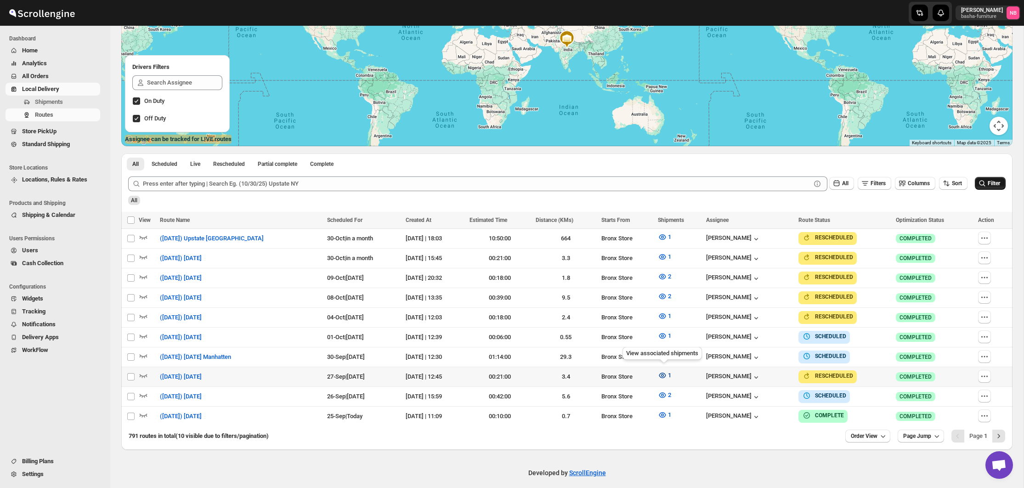
click at [660, 375] on icon "button" at bounding box center [662, 375] width 9 height 9
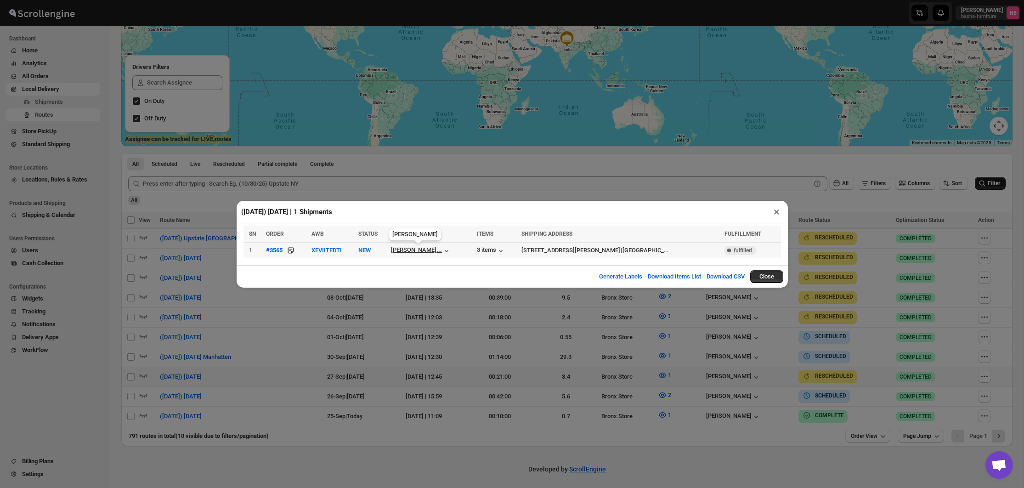
click at [427, 250] on div "[PERSON_NAME]..." at bounding box center [416, 249] width 51 height 7
click at [775, 323] on div "([DATE]) [DATE] | 1 Shipments × SN ORDER AWB STATUS CUSTOMER ITEMS SHIPPING ADD…" at bounding box center [512, 244] width 1024 height 488
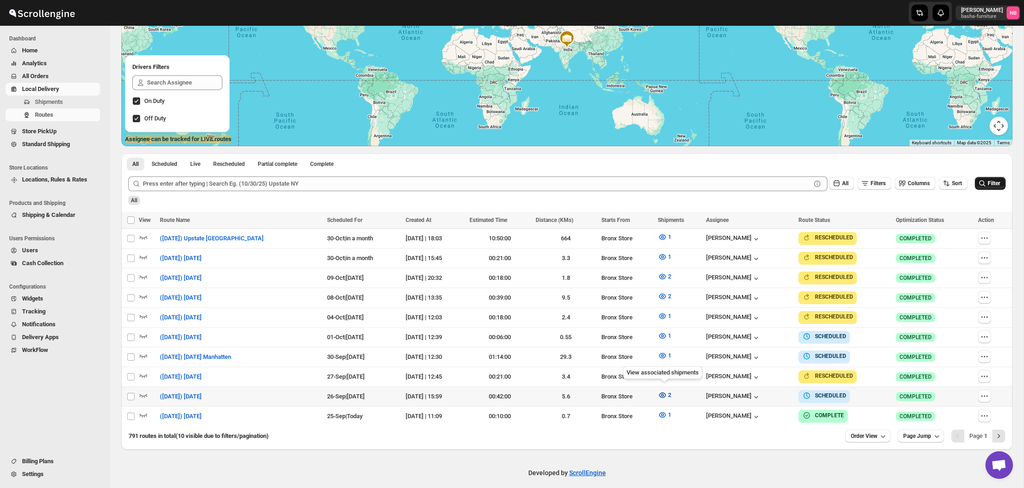
click at [666, 391] on icon "button" at bounding box center [662, 395] width 9 height 9
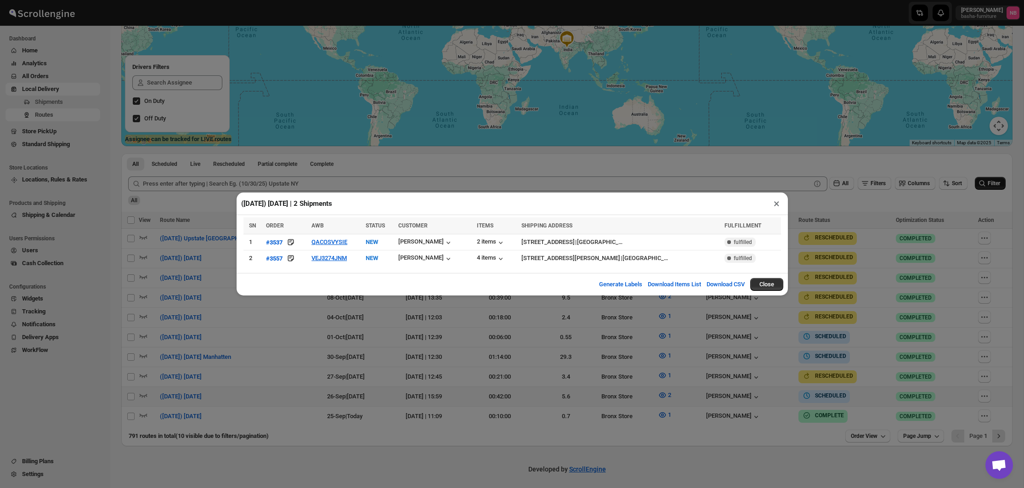
click at [432, 344] on div "([DATE]) [DATE] | 2 Shipments × SN ORDER AWB STATUS CUSTOMER ITEMS SHIPPING ADD…" at bounding box center [512, 244] width 1024 height 488
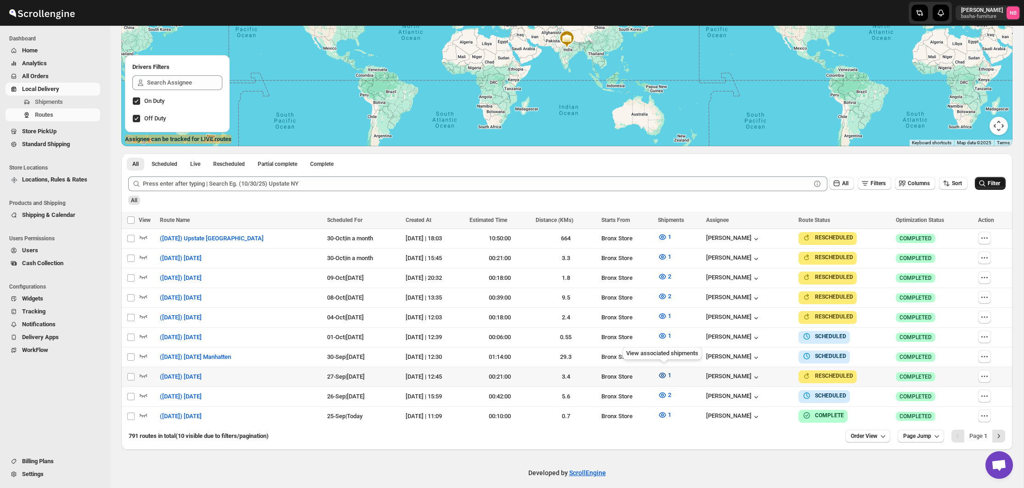
click at [656, 370] on button "1" at bounding box center [665, 375] width 24 height 15
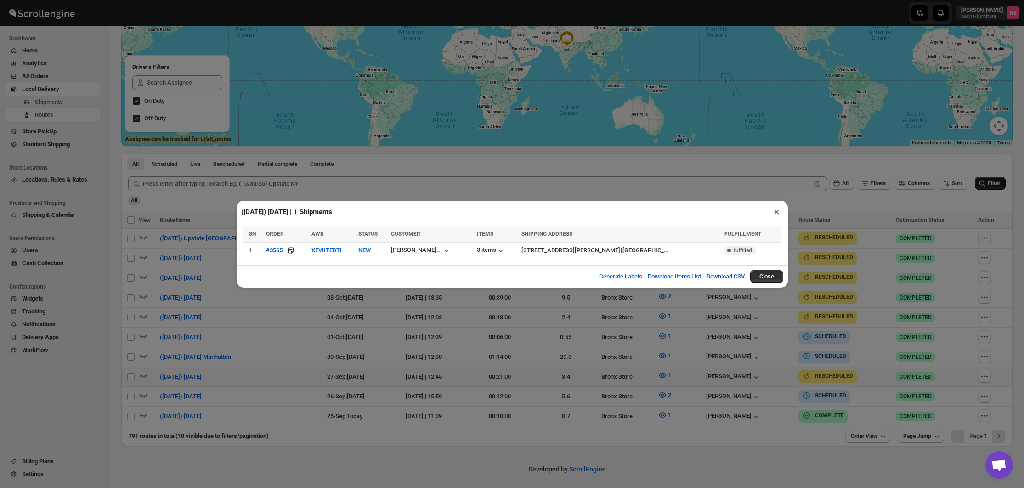
click at [524, 373] on div "([DATE]) [DATE] | 1 Shipments × SN ORDER AWB STATUS CUSTOMER ITEMS SHIPPING ADD…" at bounding box center [512, 244] width 1024 height 488
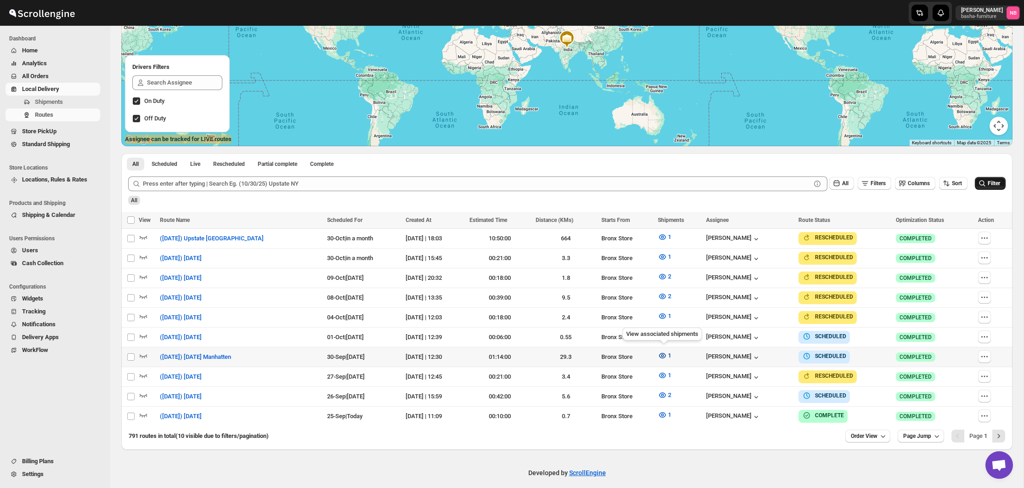
click at [654, 353] on button "1" at bounding box center [665, 355] width 24 height 15
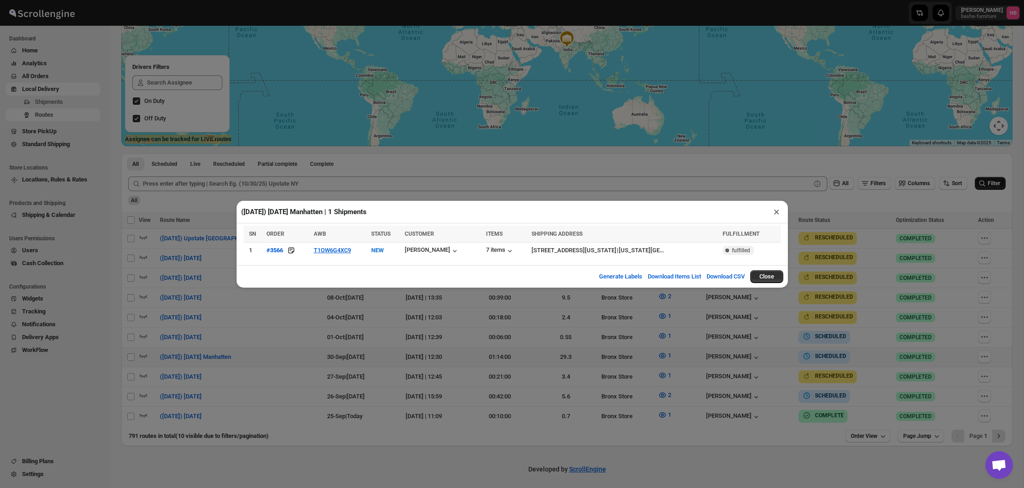
click at [381, 186] on div "([DATE]) [DATE] Manhatten | 1 Shipments × SN ORDER AWB STATUS CUSTOMER ITEMS SH…" at bounding box center [512, 244] width 1024 height 488
